Goal: Task Accomplishment & Management: Manage account settings

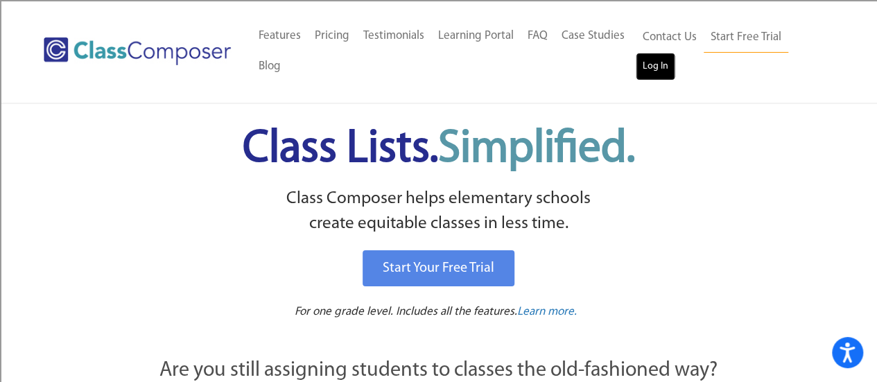
click at [663, 67] on link "Log In" at bounding box center [656, 67] width 40 height 28
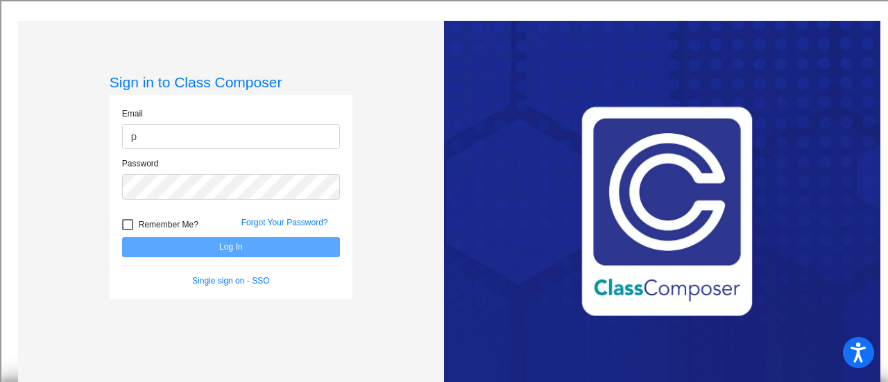
type input "[EMAIL_ADDRESS][DOMAIN_NAME]"
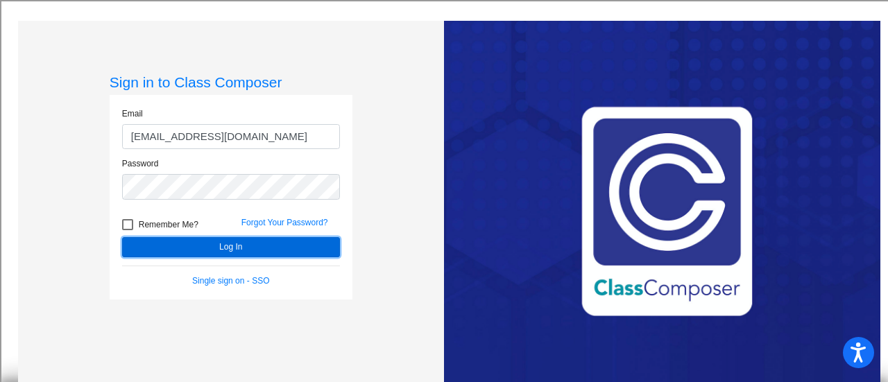
click at [207, 243] on button "Log In" at bounding box center [231, 247] width 218 height 20
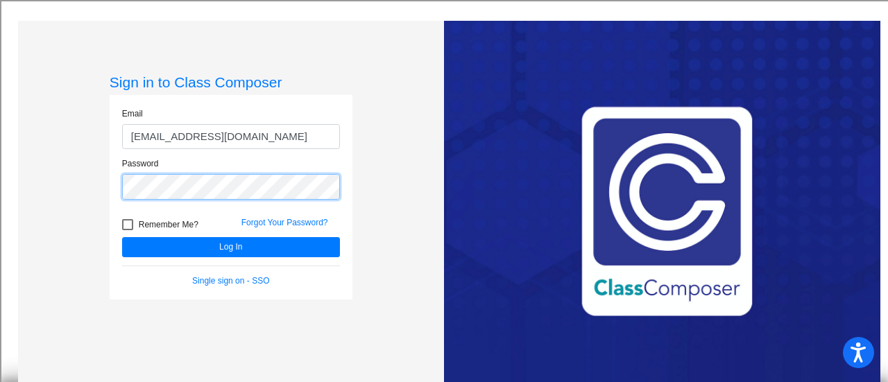
click at [0, 186] on mat-sidenav-content "Sign in to Class Composer Email [EMAIL_ADDRESS][DOMAIN_NAME] Password Remember …" at bounding box center [444, 191] width 888 height 382
click at [122, 237] on button "Log In" at bounding box center [231, 247] width 218 height 20
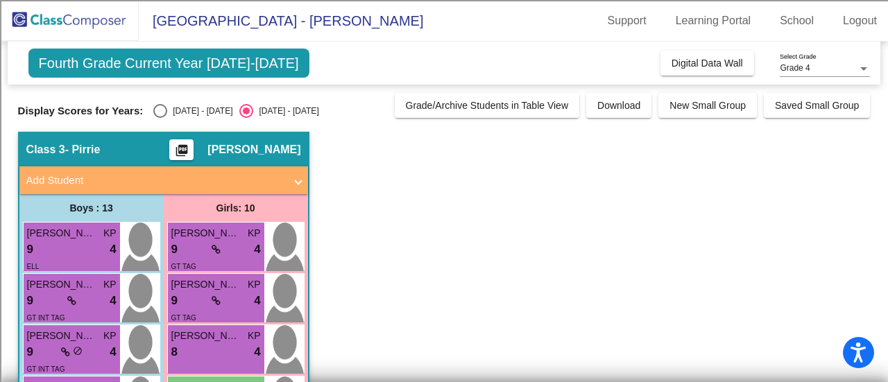
click at [858, 69] on div at bounding box center [863, 69] width 12 height 10
click at [862, 69] on span "Grade 4" at bounding box center [825, 68] width 90 height 25
